Goal: Task Accomplishment & Management: Complete application form

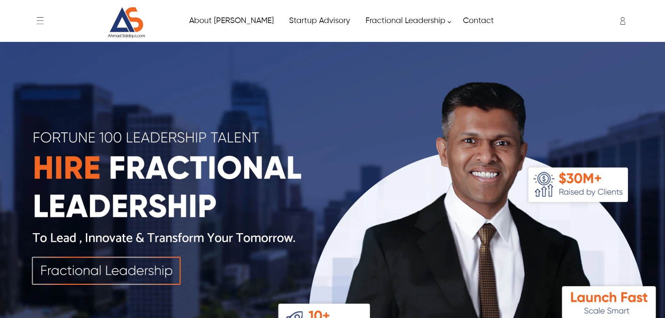
click at [623, 20] on icon "Enter to Open SignUp and Register OverLay" at bounding box center [623, 21] width 14 height 14
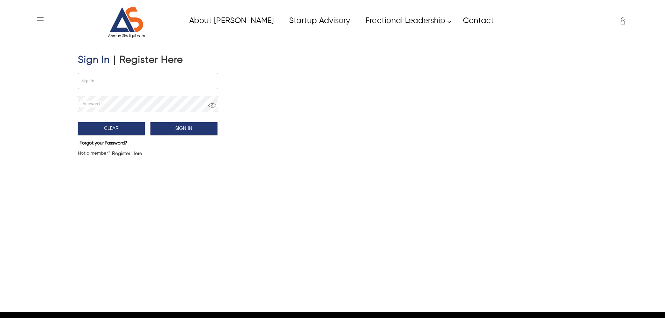
click at [144, 63] on div "Register Here" at bounding box center [151, 60] width 64 height 12
